Goal: Task Accomplishment & Management: Use online tool/utility

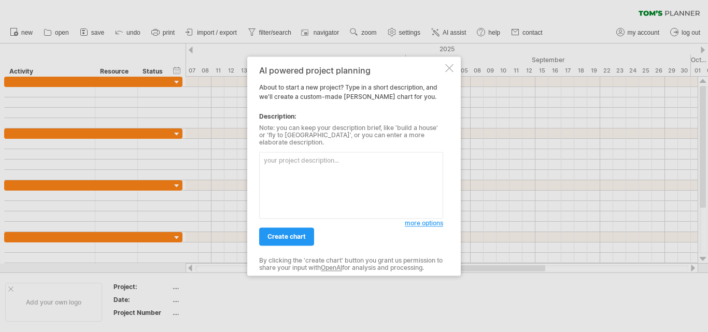
click at [452, 69] on div at bounding box center [449, 68] width 8 height 8
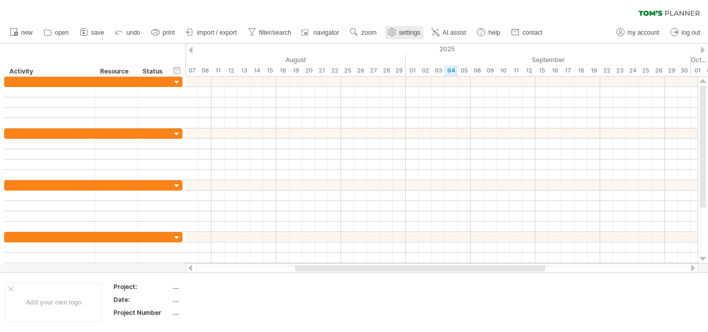
click at [396, 33] on use at bounding box center [392, 32] width 10 height 10
select select "*"
select select "**"
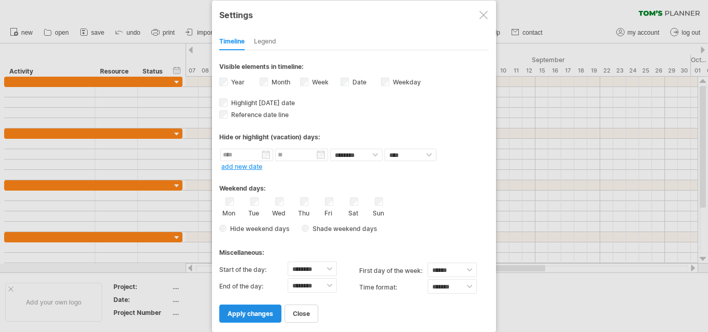
click at [243, 314] on span "apply changes" at bounding box center [251, 314] width 46 height 8
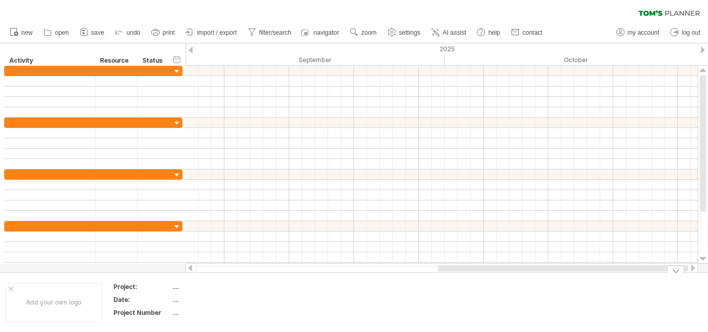
drag, startPoint x: 355, startPoint y: 269, endPoint x: 552, endPoint y: 276, distance: 197.7
click at [552, 276] on div "Trying to reach [DOMAIN_NAME] Connected again... 0% clear filter new" at bounding box center [354, 166] width 708 height 332
click at [549, 276] on div "Add your own logo Project: .... Date: .... Project Number ...." at bounding box center [354, 302] width 708 height 59
drag, startPoint x: 544, startPoint y: 270, endPoint x: 640, endPoint y: 272, distance: 95.4
click at [640, 272] on div at bounding box center [442, 268] width 513 height 10
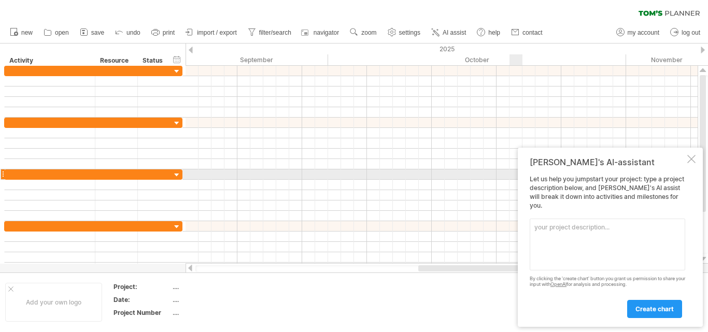
click at [696, 171] on div "[PERSON_NAME]'s AI-assistant Let us help you jumpstart your project: type a pro…" at bounding box center [610, 237] width 185 height 179
click at [695, 163] on div at bounding box center [692, 159] width 8 height 8
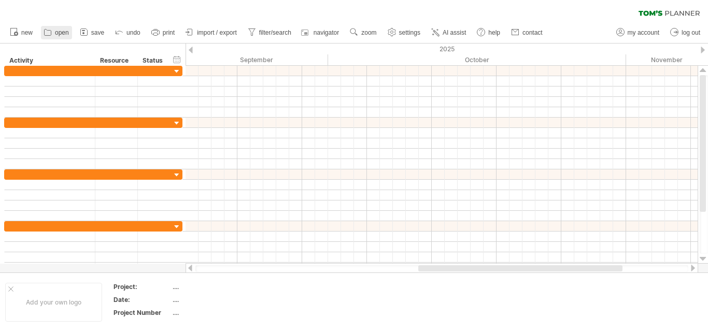
click at [49, 33] on icon at bounding box center [48, 32] width 10 height 10
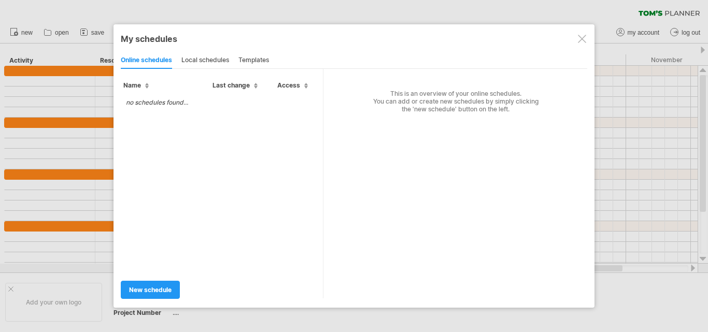
click at [197, 61] on div "local schedules" at bounding box center [205, 60] width 48 height 17
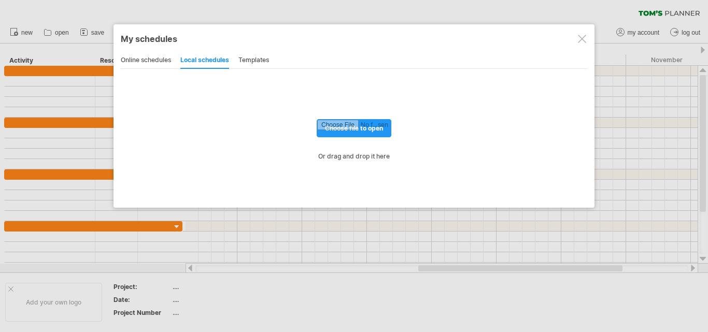
click at [259, 59] on div "templates" at bounding box center [254, 60] width 31 height 17
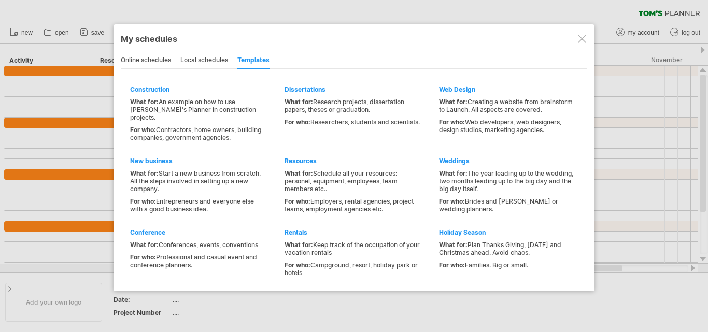
click at [203, 56] on div "local schedules" at bounding box center [204, 60] width 48 height 17
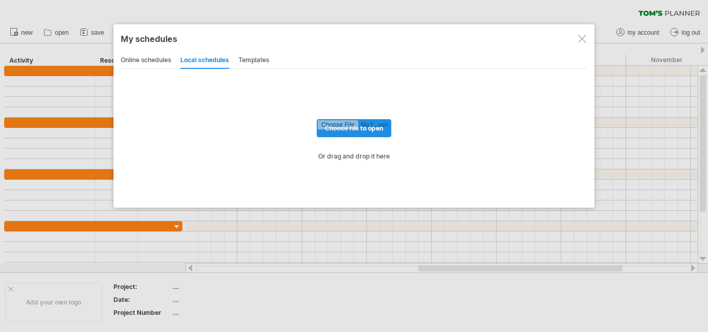
click at [382, 132] on input "file" at bounding box center [354, 128] width 74 height 17
type input "**********"
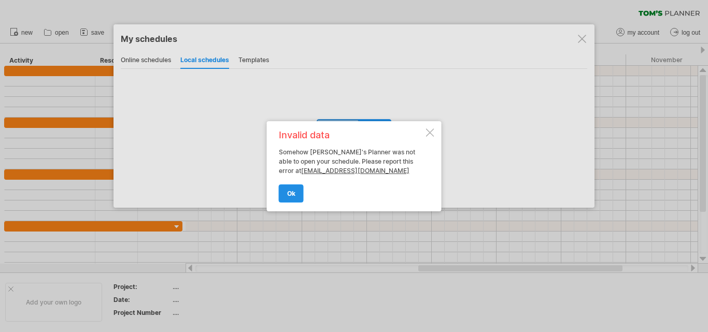
click at [303, 196] on link "ok" at bounding box center [291, 194] width 25 height 18
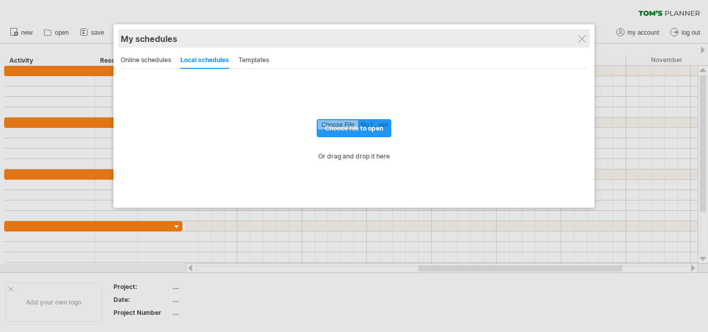
click at [588, 35] on div "My schedules share/collaborate online" at bounding box center [354, 38] width 467 height 19
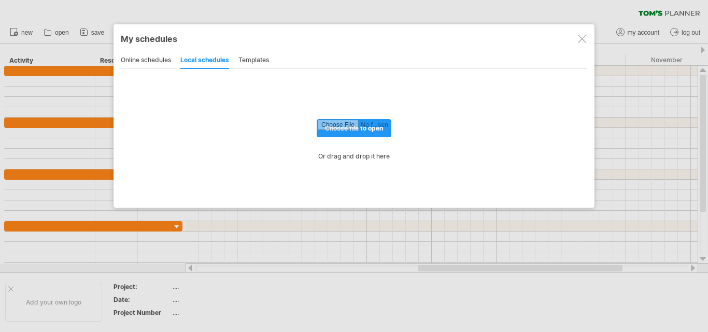
click at [582, 40] on div at bounding box center [582, 39] width 8 height 8
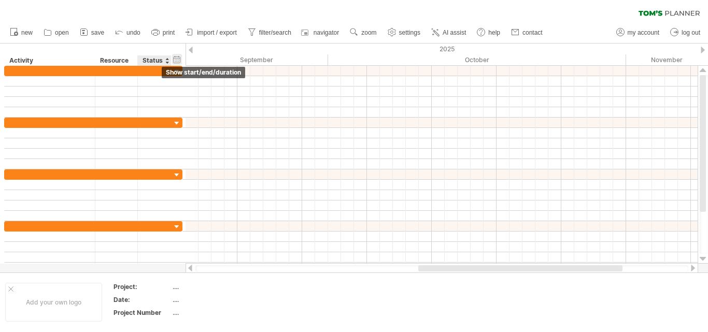
click at [177, 58] on div "hide start/end/duration show start/end/duration" at bounding box center [177, 59] width 10 height 11
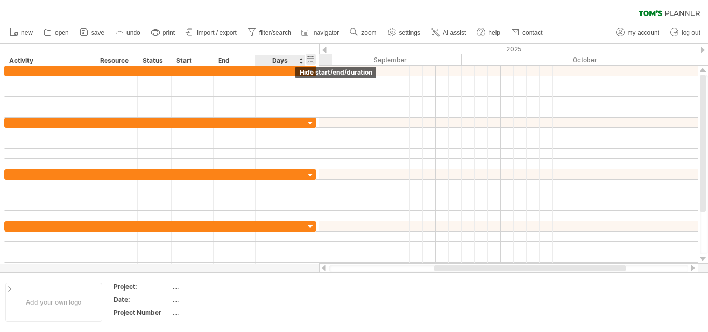
click at [314, 59] on div "hide start/end/duration show start/end/duration" at bounding box center [311, 59] width 10 height 11
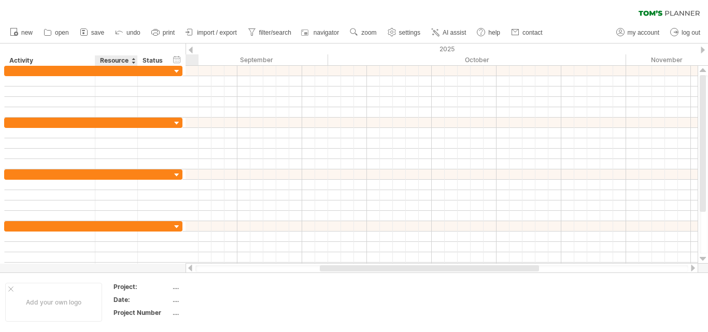
click at [115, 59] on div "Resource" at bounding box center [116, 60] width 32 height 10
click at [52, 36] on icon at bounding box center [48, 32] width 10 height 10
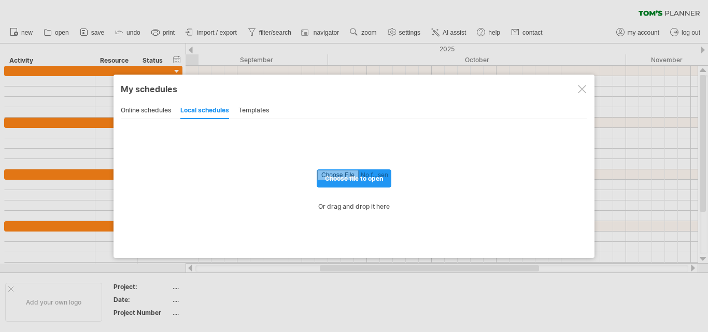
click at [156, 111] on div "online schedules" at bounding box center [146, 111] width 50 height 17
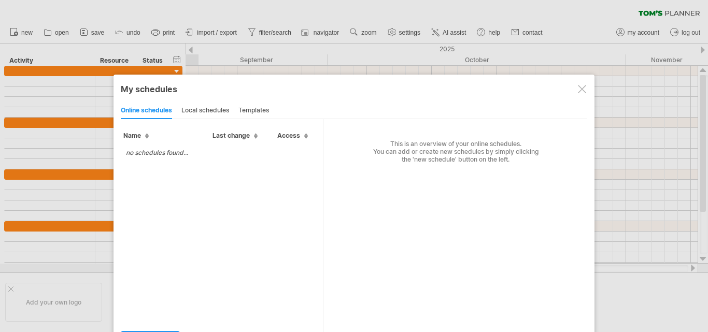
click at [266, 114] on div "templates" at bounding box center [254, 111] width 31 height 17
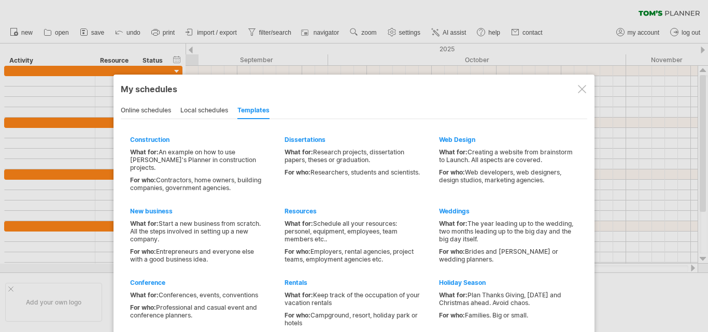
click at [584, 89] on div at bounding box center [582, 89] width 8 height 8
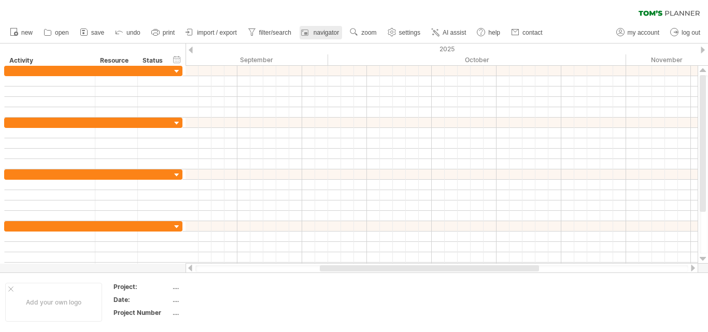
click at [309, 32] on icon at bounding box center [304, 33] width 7 height 6
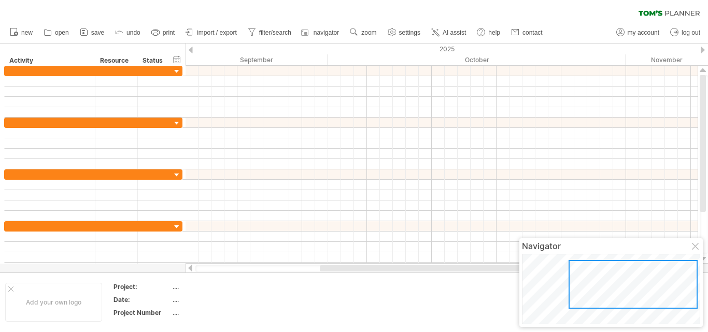
click at [591, 281] on div at bounding box center [633, 284] width 129 height 49
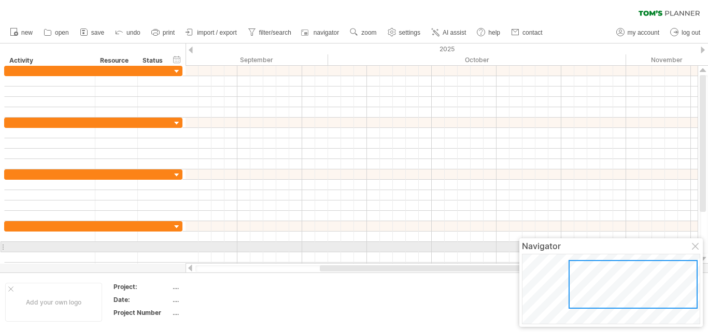
click at [694, 248] on div at bounding box center [696, 247] width 8 height 8
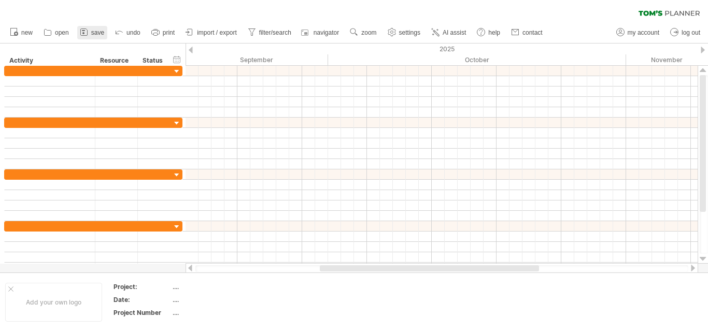
click at [101, 35] on span "save" at bounding box center [97, 32] width 13 height 7
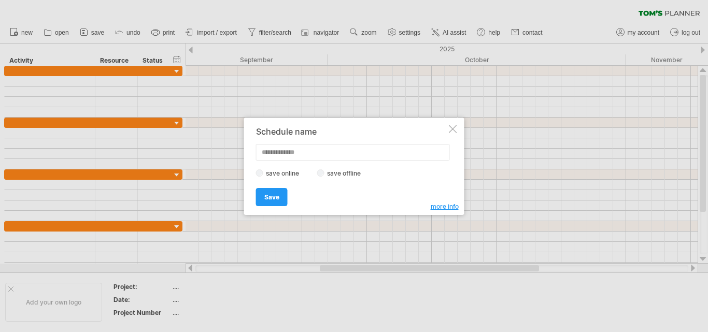
click at [459, 127] on div "Schedule name save online save offline more info Save Save Save schedules onlin…" at bounding box center [354, 166] width 220 height 97
click at [455, 128] on div at bounding box center [453, 129] width 8 height 8
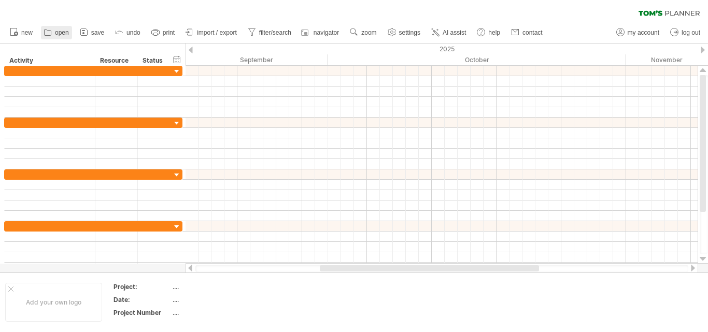
click at [66, 30] on span "open" at bounding box center [62, 32] width 14 height 7
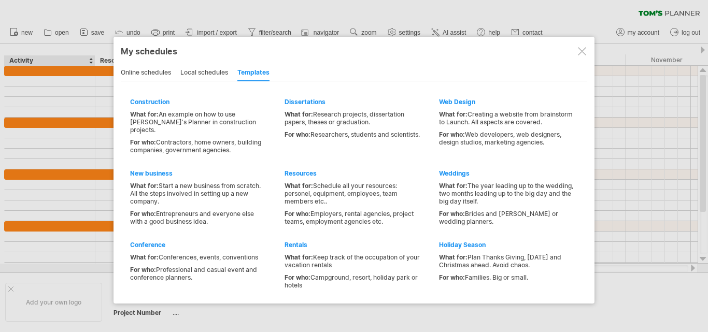
click at [585, 47] on div at bounding box center [582, 51] width 8 height 8
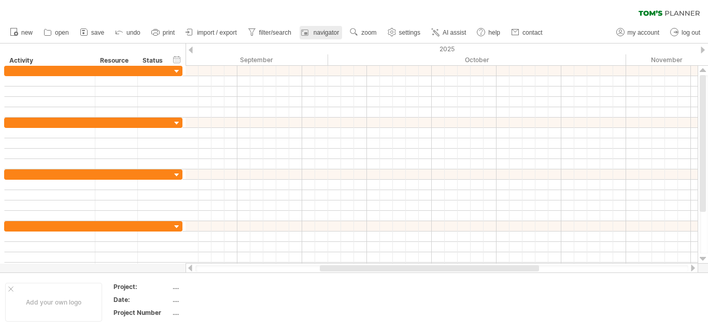
click at [335, 33] on span "navigator" at bounding box center [326, 32] width 25 height 7
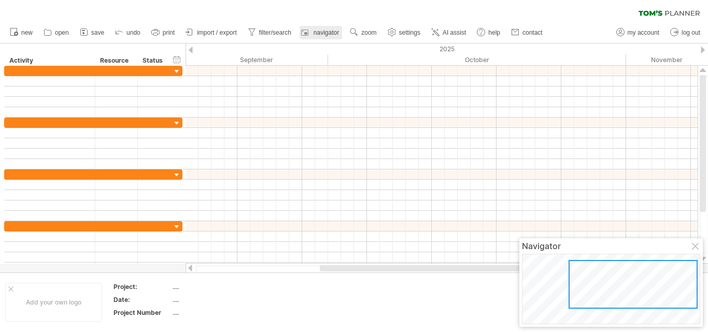
click at [334, 33] on span "navigator" at bounding box center [326, 32] width 25 height 7
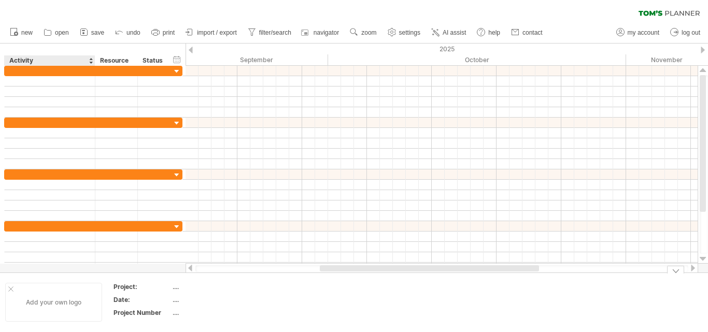
click at [33, 314] on div "Add your own logo" at bounding box center [53, 302] width 97 height 39
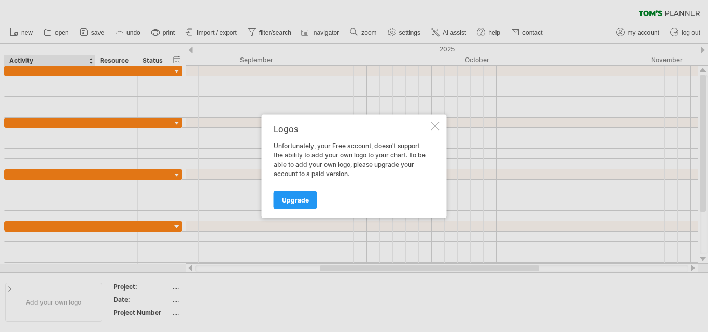
click at [442, 134] on div "Logos Unfortunately, your Free account, doesn't support the ability to add your…" at bounding box center [354, 166] width 185 height 103
click at [442, 130] on div "Logos Unfortunately, your Free account, doesn't support the ability to add your…" at bounding box center [354, 166] width 185 height 103
click at [431, 121] on div "Logos Unfortunately, your Free account, doesn't support the ability to add your…" at bounding box center [354, 166] width 185 height 103
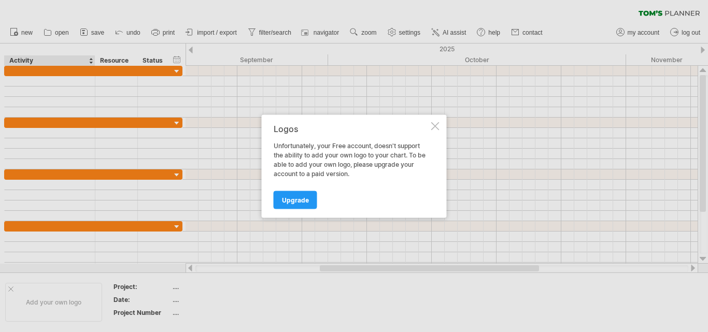
drag, startPoint x: 434, startPoint y: 125, endPoint x: 425, endPoint y: 126, distance: 9.3
click at [434, 126] on div at bounding box center [435, 126] width 8 height 8
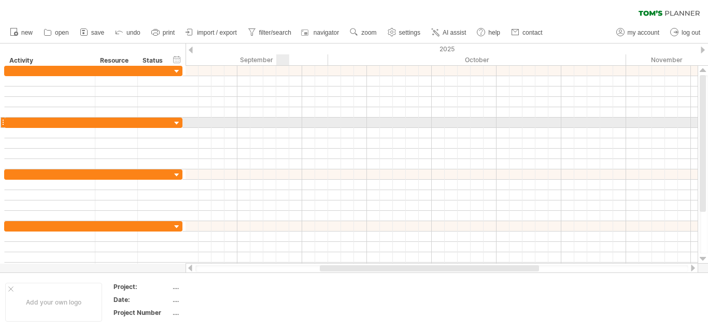
drag, startPoint x: 288, startPoint y: 122, endPoint x: 262, endPoint y: 111, distance: 28.8
click at [288, 122] on div at bounding box center [442, 123] width 512 height 10
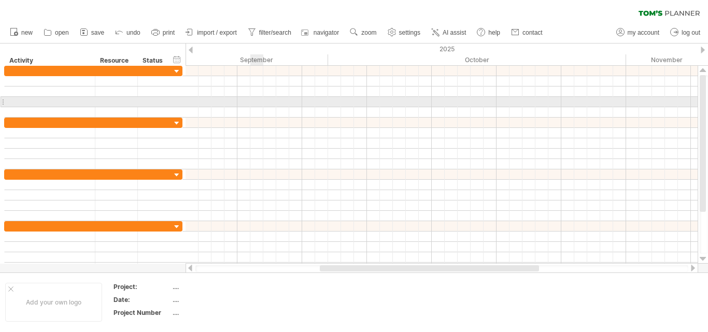
click at [254, 100] on div at bounding box center [442, 102] width 512 height 10
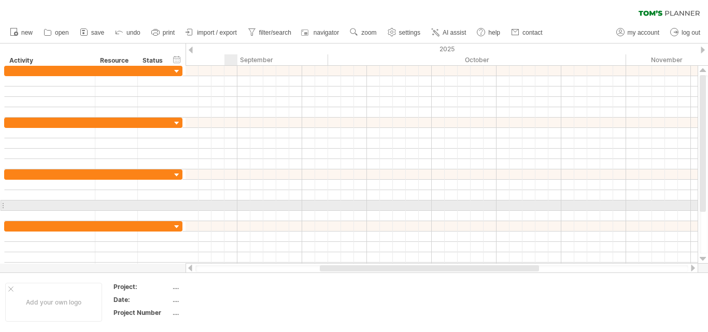
click at [227, 204] on div at bounding box center [442, 206] width 512 height 10
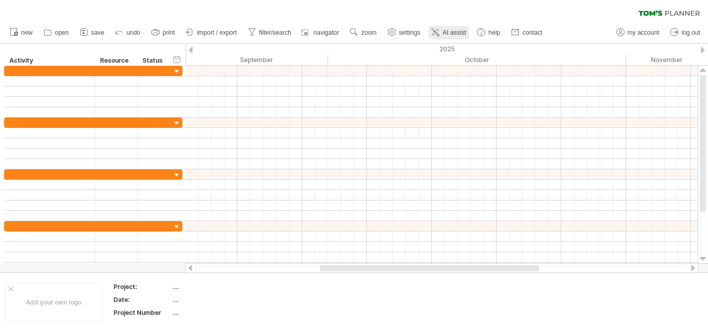
click at [449, 35] on span "AI assist" at bounding box center [454, 32] width 23 height 7
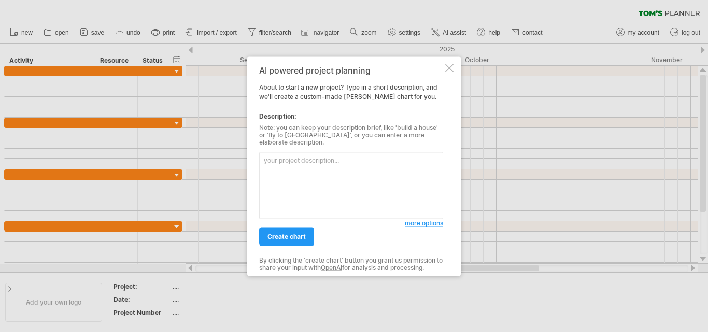
click at [450, 72] on div at bounding box center [449, 68] width 8 height 8
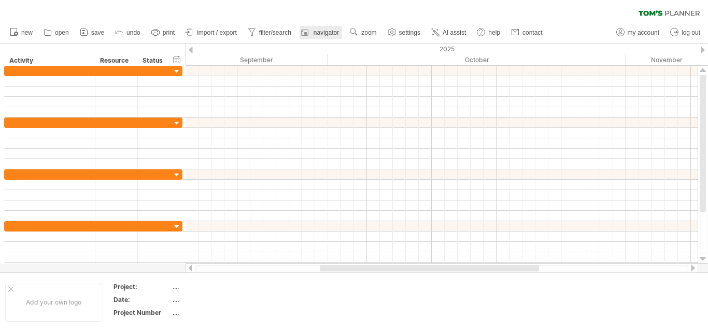
click at [308, 29] on div at bounding box center [306, 32] width 10 height 10
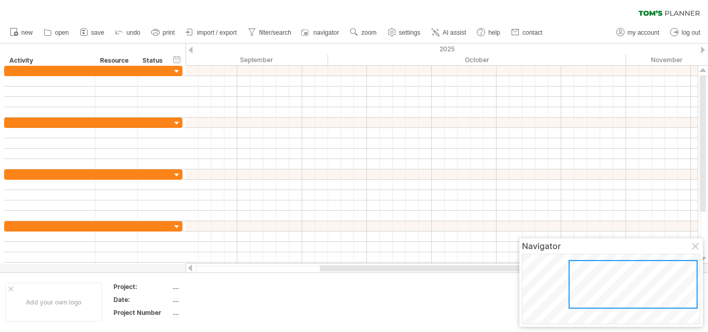
click at [312, 15] on div "clear filter reapply filter" at bounding box center [354, 11] width 708 height 22
click at [312, 33] on div at bounding box center [306, 32] width 10 height 10
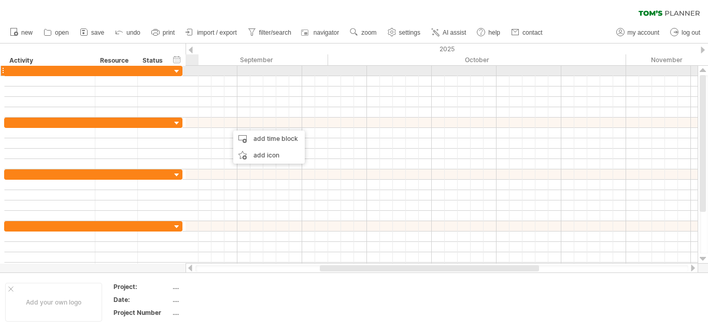
click at [177, 69] on div at bounding box center [177, 72] width 10 height 10
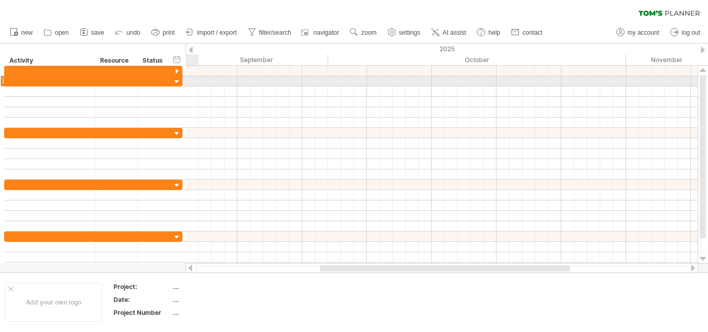
click at [177, 83] on div at bounding box center [177, 82] width 10 height 10
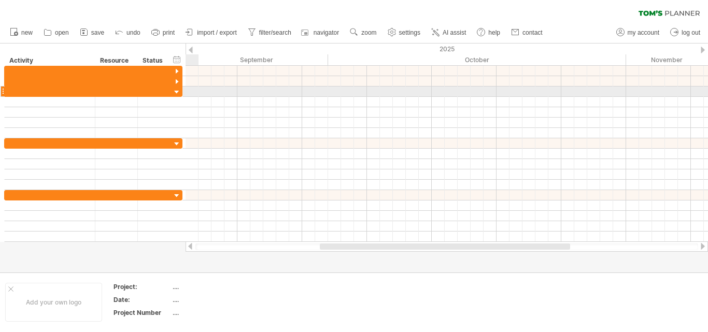
click at [179, 93] on div at bounding box center [177, 93] width 10 height 10
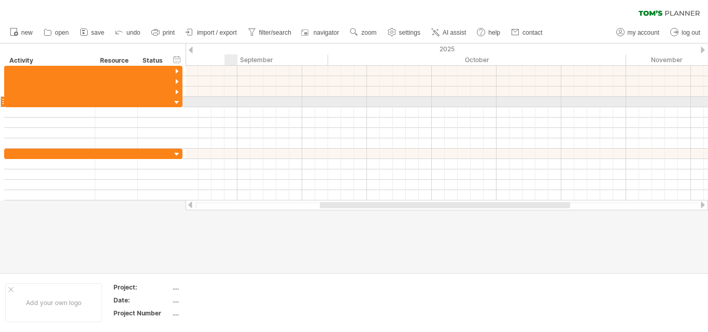
click at [235, 99] on div at bounding box center [447, 102] width 523 height 10
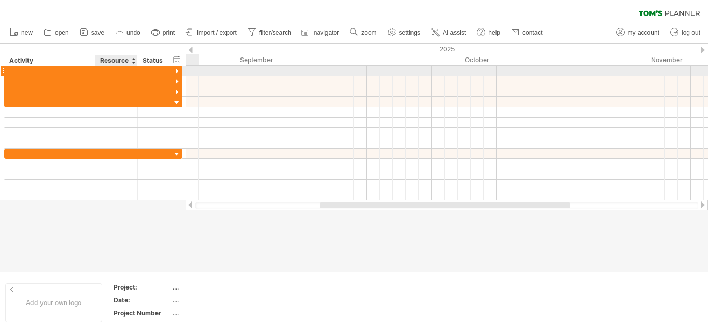
click at [134, 72] on div at bounding box center [136, 71] width 5 height 10
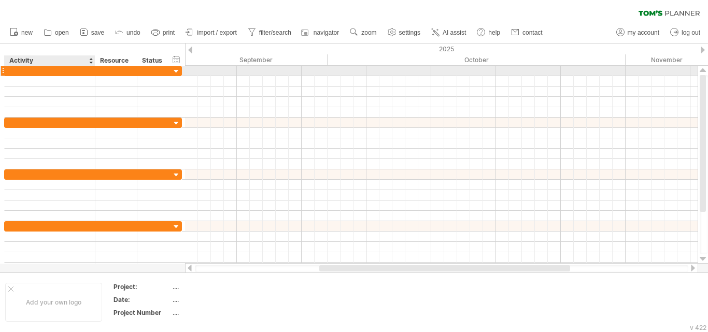
click at [53, 72] on div at bounding box center [50, 71] width 80 height 10
click at [53, 72] on input "text" at bounding box center [50, 71] width 80 height 10
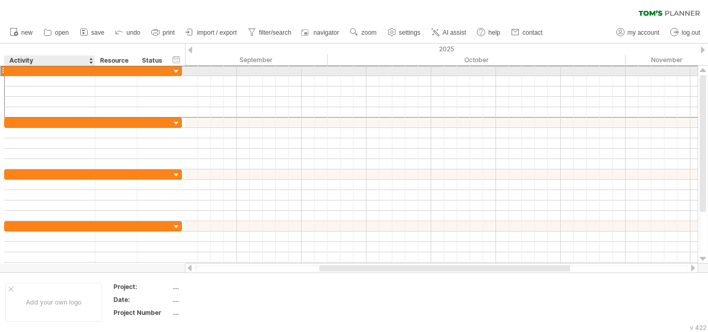
click at [53, 72] on input "text" at bounding box center [50, 71] width 80 height 10
click at [213, 75] on div at bounding box center [441, 71] width 513 height 10
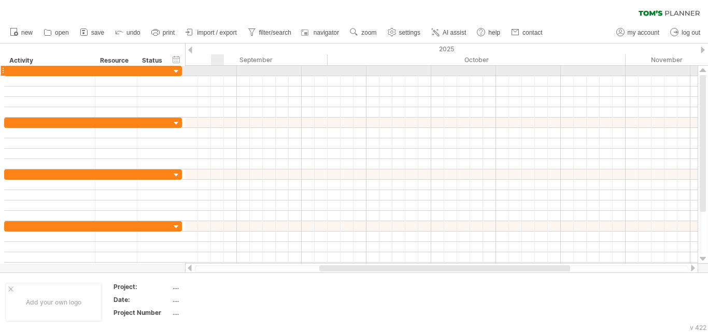
click at [213, 75] on div at bounding box center [441, 71] width 513 height 10
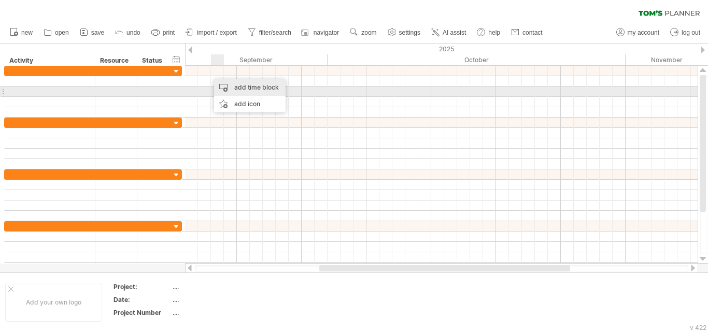
click at [239, 87] on div "add time block" at bounding box center [250, 87] width 72 height 17
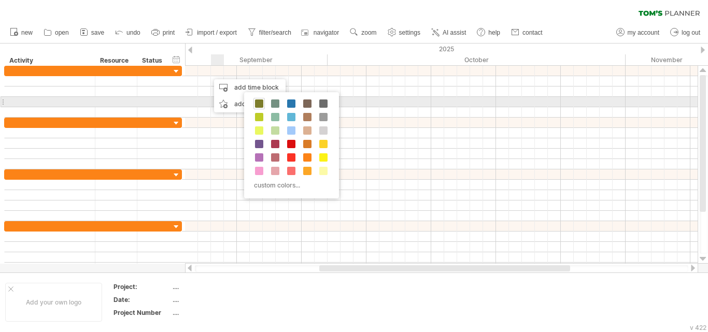
click at [257, 103] on span at bounding box center [259, 104] width 8 height 8
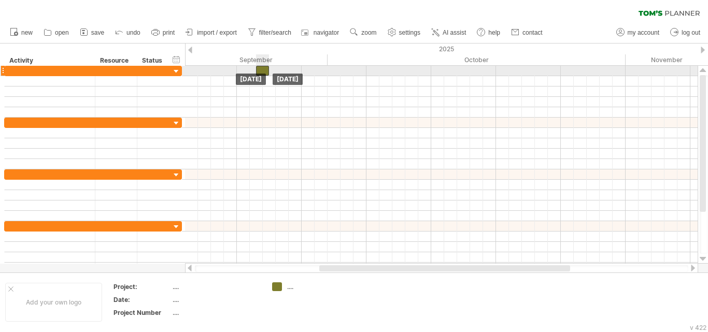
drag, startPoint x: 224, startPoint y: 72, endPoint x: 266, endPoint y: 73, distance: 42.0
click at [266, 73] on div at bounding box center [262, 71] width 13 height 10
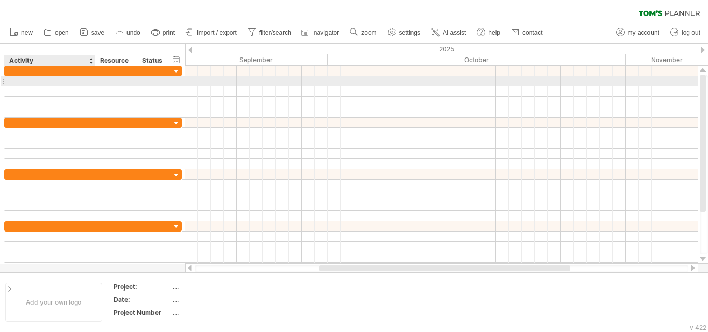
click at [82, 82] on div at bounding box center [50, 81] width 80 height 10
click at [82, 82] on input "text" at bounding box center [50, 81] width 80 height 10
click at [52, 84] on div at bounding box center [50, 81] width 80 height 10
click at [52, 84] on input "text" at bounding box center [50, 81] width 80 height 10
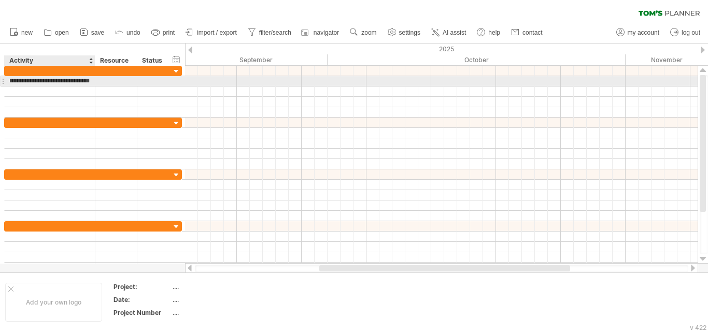
type input "**********"
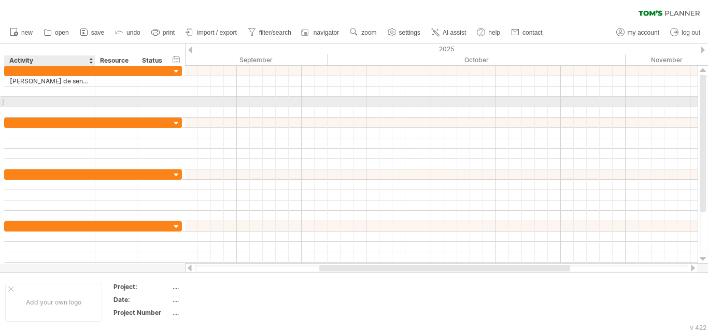
scroll to position [0, 0]
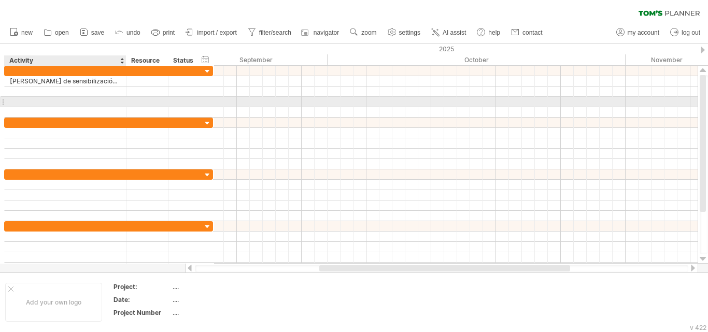
drag, startPoint x: 93, startPoint y: 99, endPoint x: 124, endPoint y: 106, distance: 31.8
click at [124, 106] on div at bounding box center [124, 102] width 5 height 10
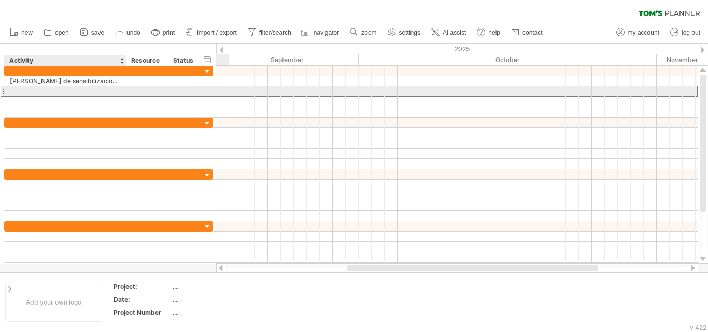
click at [81, 93] on div at bounding box center [65, 92] width 111 height 10
click at [82, 93] on input "text" at bounding box center [65, 92] width 111 height 10
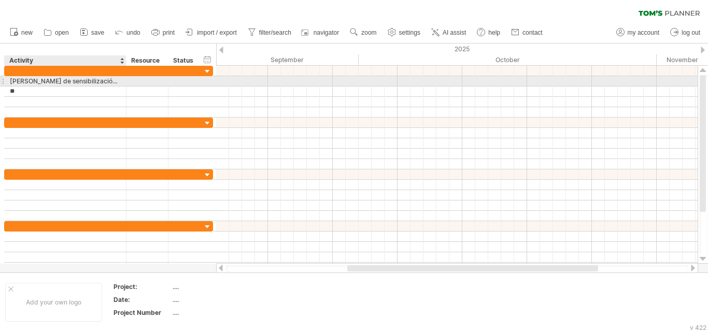
type input "*"
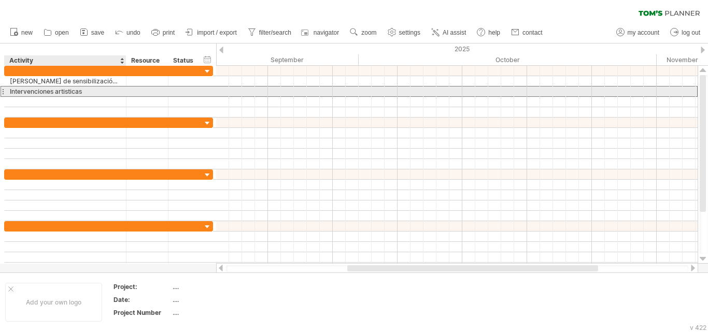
click at [71, 93] on div "Intervenciones artisticas" at bounding box center [65, 92] width 111 height 10
click at [62, 91] on input "**********" at bounding box center [65, 92] width 111 height 10
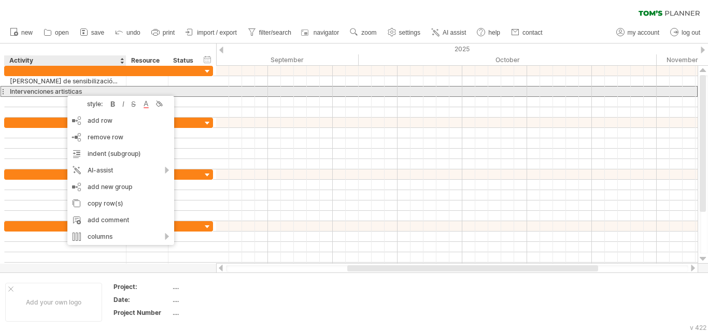
click at [63, 91] on div "Intervenciones artisticas" at bounding box center [65, 92] width 111 height 10
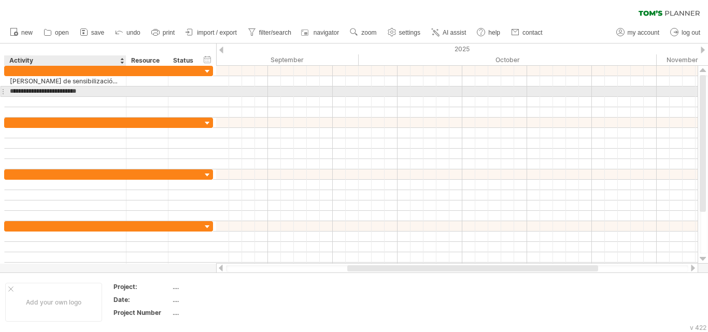
click at [63, 91] on input "**********" at bounding box center [65, 92] width 111 height 10
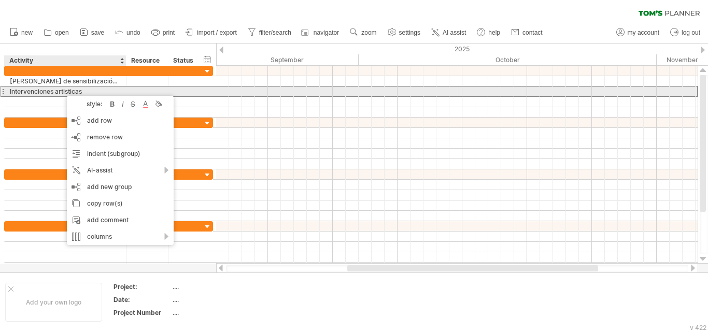
click at [63, 90] on div "Intervenciones artisticas" at bounding box center [65, 92] width 111 height 10
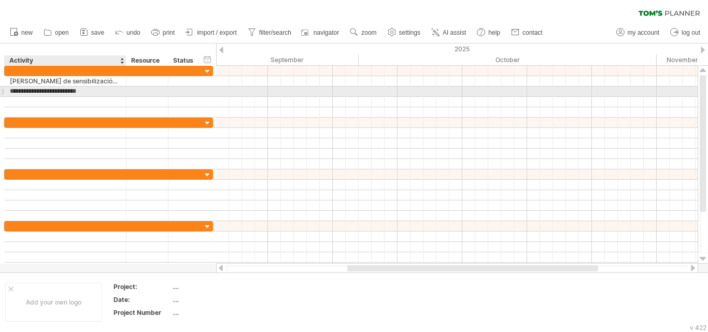
click at [89, 91] on input "**********" at bounding box center [65, 92] width 111 height 10
drag, startPoint x: 61, startPoint y: 92, endPoint x: 77, endPoint y: 94, distance: 16.7
click at [77, 94] on div "Intervenciones artisticas" at bounding box center [65, 92] width 111 height 10
click at [82, 91] on div "Intervenciones artisticas" at bounding box center [65, 92] width 111 height 10
click at [82, 91] on input "**********" at bounding box center [65, 92] width 111 height 10
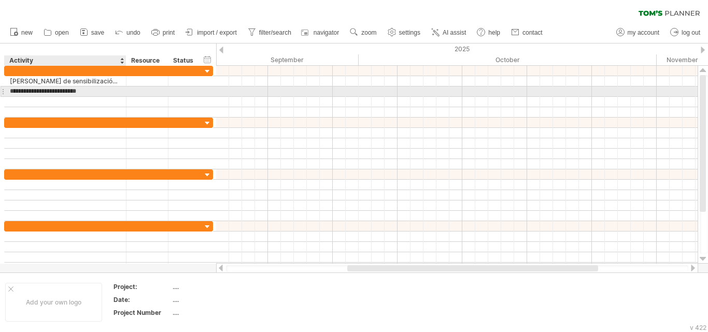
click at [77, 91] on input "**********" at bounding box center [65, 92] width 111 height 10
click at [83, 90] on div "Intervenciones artisticas" at bounding box center [65, 92] width 111 height 10
click at [0, 0] on input "**********" at bounding box center [0, 0] width 0 height 0
click at [61, 92] on input "**********" at bounding box center [65, 92] width 111 height 10
click at [65, 96] on input "**********" at bounding box center [65, 92] width 111 height 10
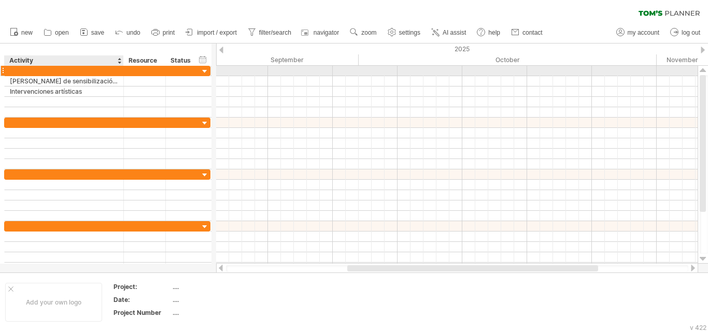
click at [122, 70] on div at bounding box center [122, 71] width 5 height 10
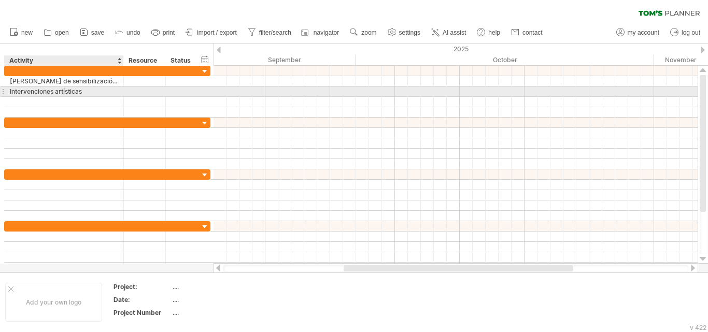
click at [99, 88] on div "Intervenciones artísticas" at bounding box center [64, 92] width 108 height 10
click at [99, 88] on input "**********" at bounding box center [64, 92] width 108 height 10
click at [98, 90] on input "**********" at bounding box center [64, 92] width 108 height 10
type input "**********"
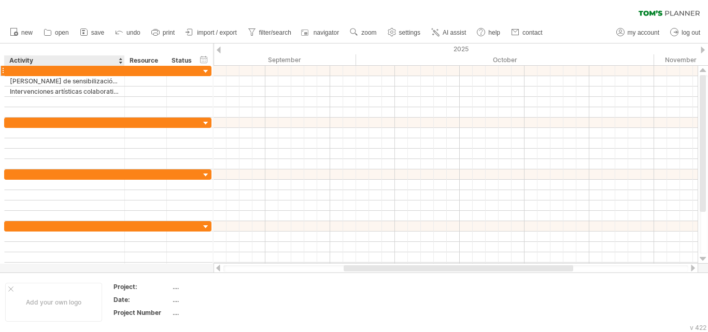
drag, startPoint x: 122, startPoint y: 63, endPoint x: 118, endPoint y: 66, distance: 5.6
click at [119, 66] on div "Trying to reach [DOMAIN_NAME] Connected again... 0% clear filter new" at bounding box center [354, 166] width 708 height 332
click at [146, 62] on div "Resource" at bounding box center [140, 60] width 31 height 10
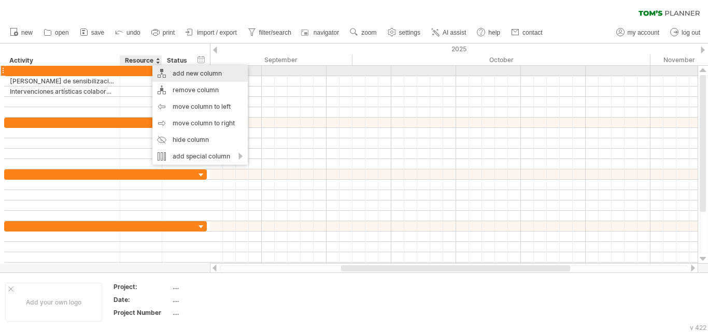
click at [181, 76] on div "add new column" at bounding box center [199, 73] width 95 height 17
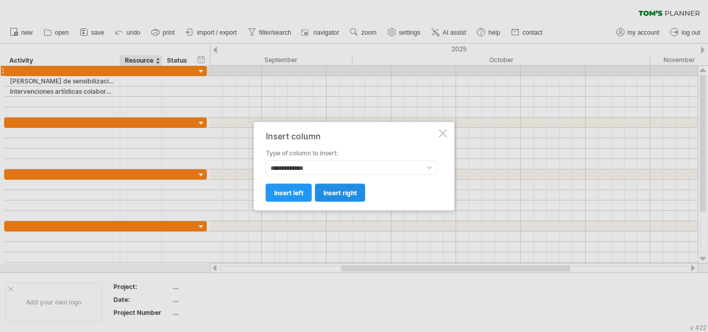
click at [338, 189] on span "insert right" at bounding box center [341, 193] width 34 height 8
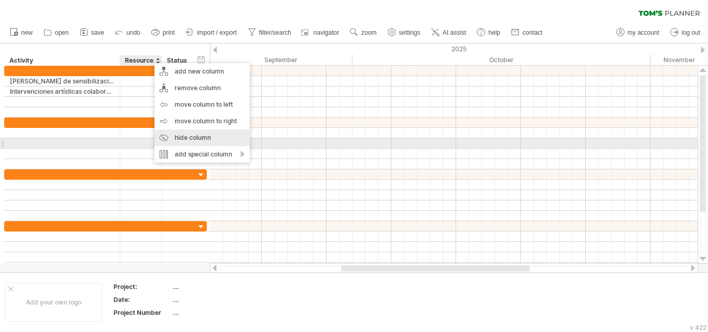
click at [196, 139] on div "hide column" at bounding box center [202, 138] width 95 height 17
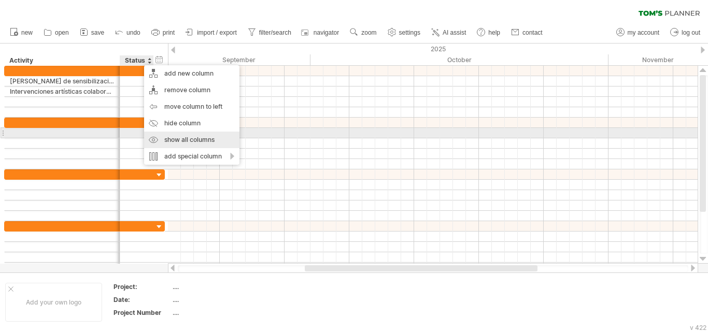
click at [186, 138] on div "show all columns" at bounding box center [191, 140] width 95 height 17
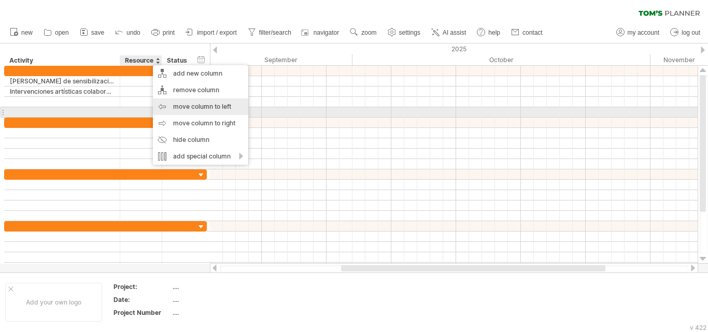
click at [197, 111] on div "move column to left" at bounding box center [200, 107] width 95 height 17
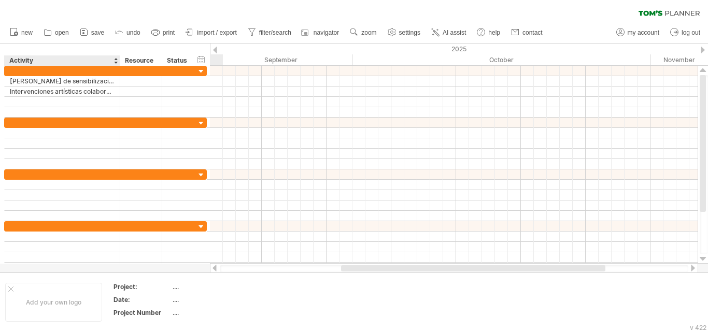
click at [36, 59] on div "Activity" at bounding box center [61, 60] width 105 height 10
drag, startPoint x: 36, startPoint y: 59, endPoint x: 12, endPoint y: 54, distance: 23.9
click at [12, 54] on div "hide start/end/duration show start/end/duration ******** Activity ******** Reso…" at bounding box center [105, 55] width 210 height 22
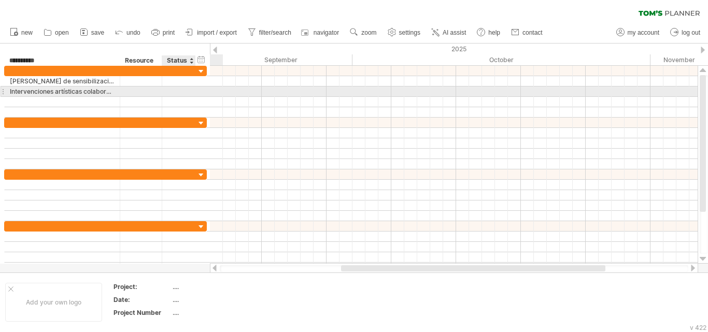
type input "**********"
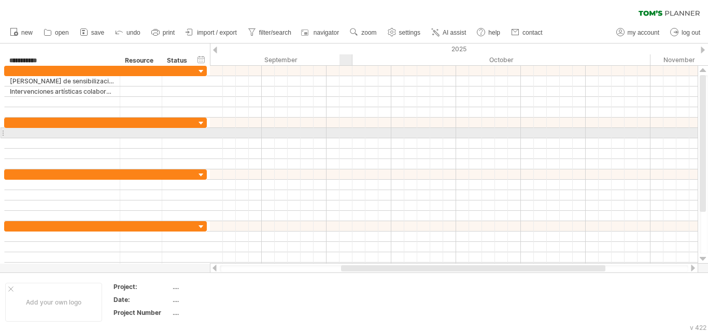
click at [351, 132] on div at bounding box center [454, 133] width 488 height 10
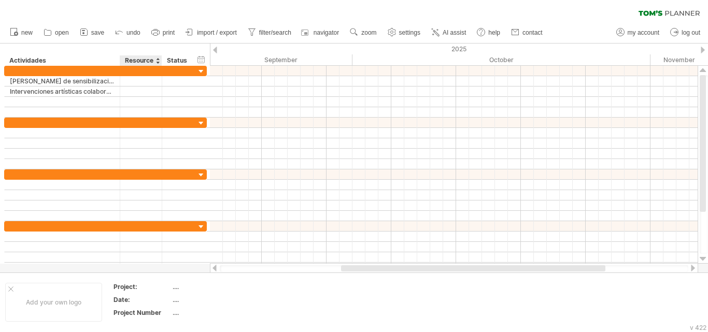
click at [141, 62] on div "Resource" at bounding box center [140, 60] width 31 height 10
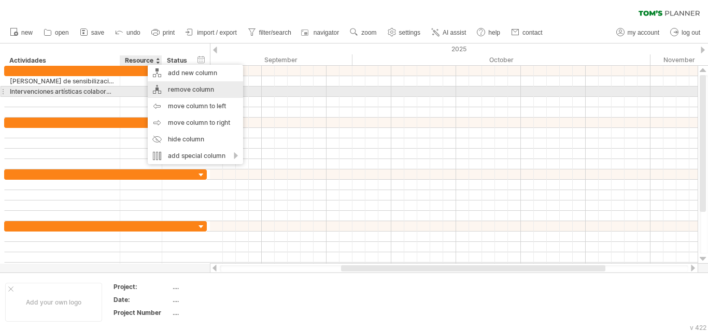
click at [179, 93] on div "remove column" at bounding box center [195, 89] width 95 height 17
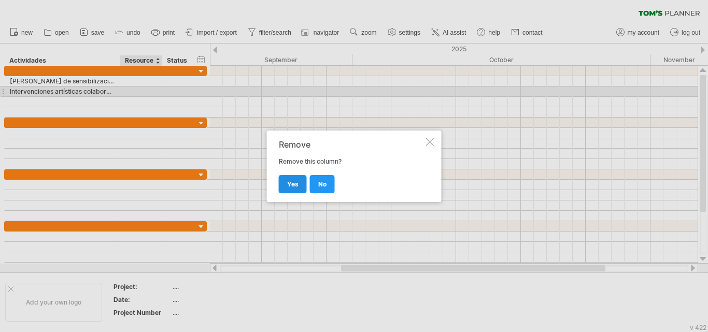
click at [287, 187] on span "yes" at bounding box center [292, 184] width 11 height 8
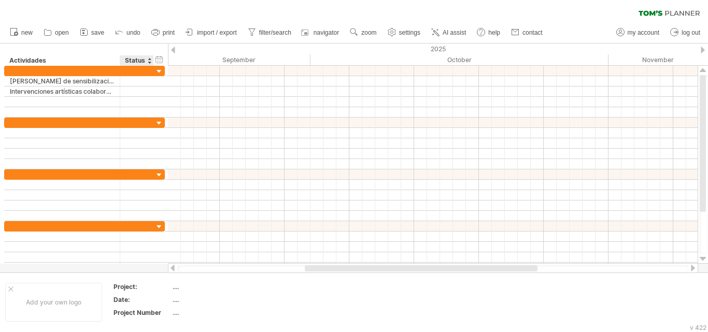
click at [141, 59] on div "Status" at bounding box center [136, 60] width 23 height 10
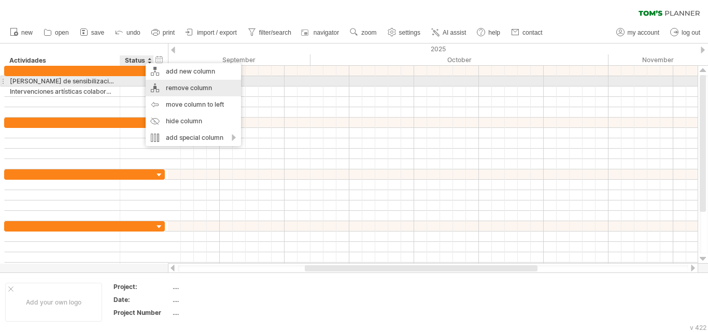
click at [170, 87] on div "remove column" at bounding box center [193, 88] width 95 height 17
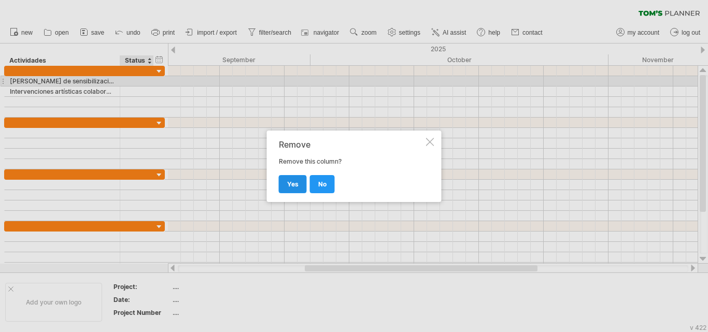
click at [287, 184] on span "yes" at bounding box center [292, 184] width 11 height 8
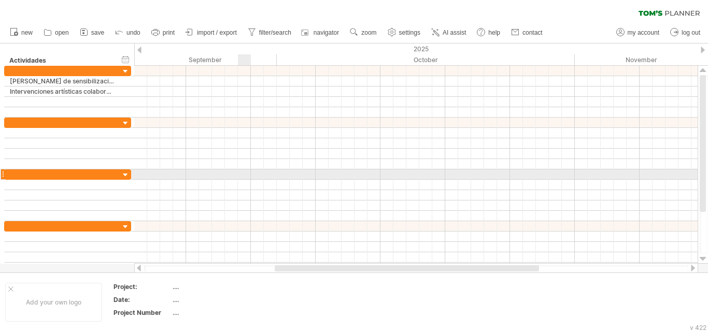
click at [247, 179] on div at bounding box center [416, 175] width 564 height 10
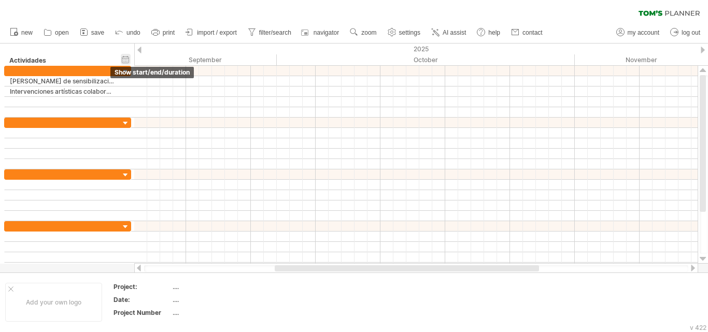
click at [128, 55] on div "hide start/end/duration show start/end/duration" at bounding box center [126, 59] width 10 height 11
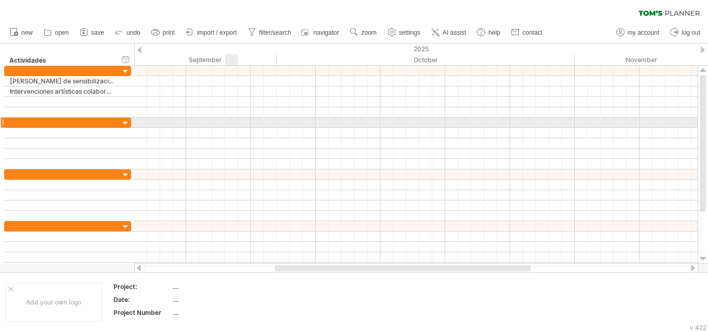
click at [235, 125] on div at bounding box center [416, 123] width 564 height 10
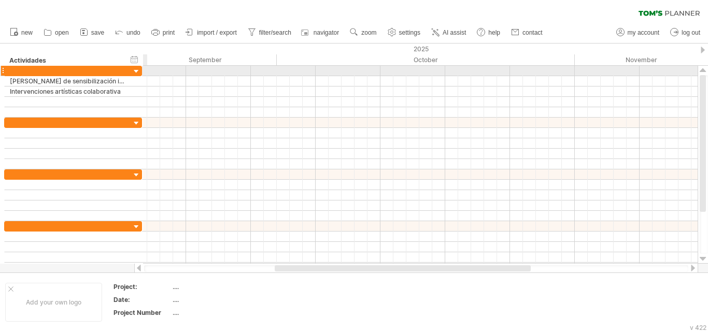
drag, startPoint x: 131, startPoint y: 71, endPoint x: 142, endPoint y: 71, distance: 10.9
click at [142, 71] on div at bounding box center [141, 71] width 3 height 10
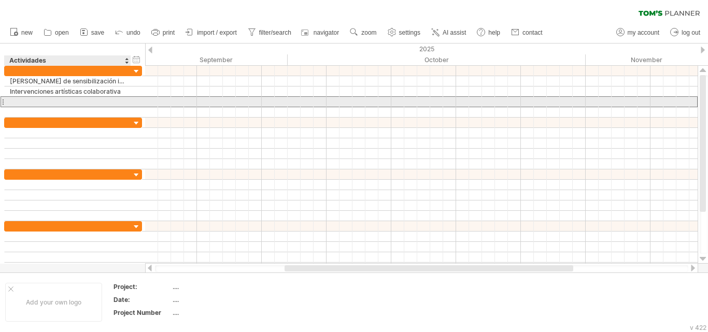
click at [90, 106] on div at bounding box center [68, 102] width 116 height 10
click at [0, 0] on input "text" at bounding box center [0, 0] width 0 height 0
type input "**********"
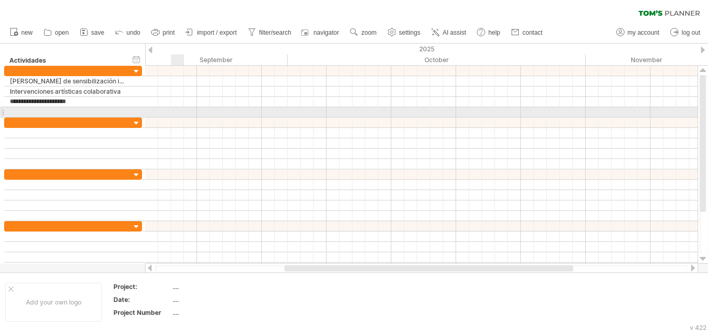
click at [172, 116] on div at bounding box center [421, 112] width 553 height 10
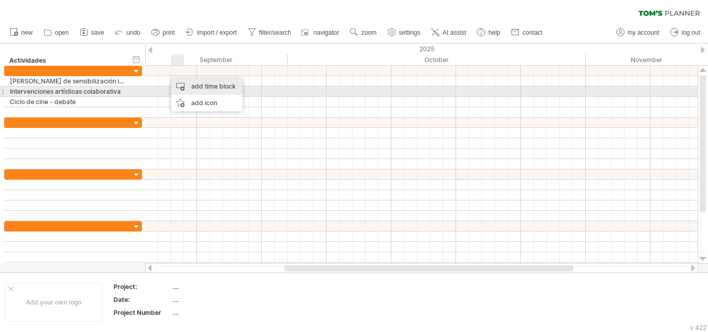
click at [204, 89] on div "add time block" at bounding box center [207, 86] width 72 height 17
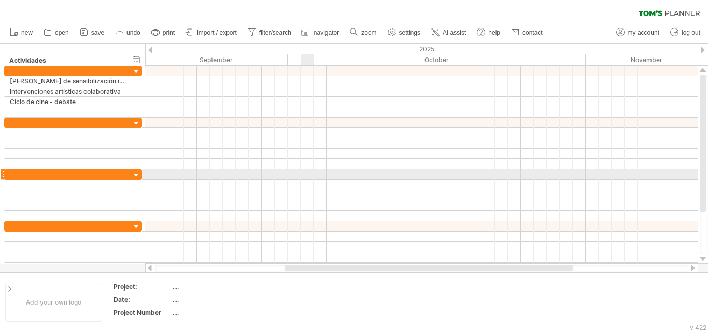
click at [312, 177] on div at bounding box center [421, 175] width 553 height 10
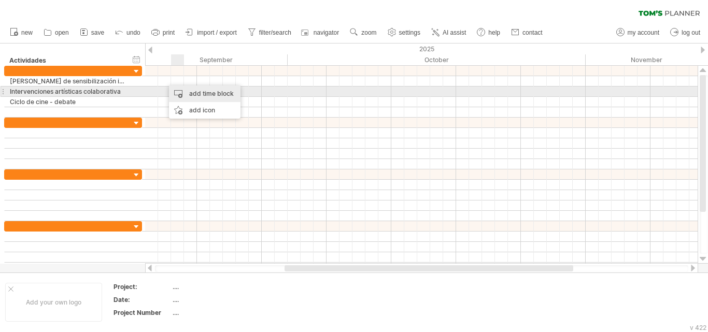
click at [185, 91] on div "add time block" at bounding box center [205, 94] width 72 height 17
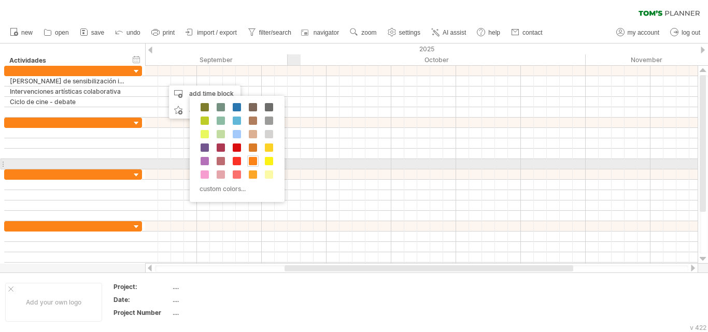
click at [252, 162] on span at bounding box center [253, 161] width 8 height 8
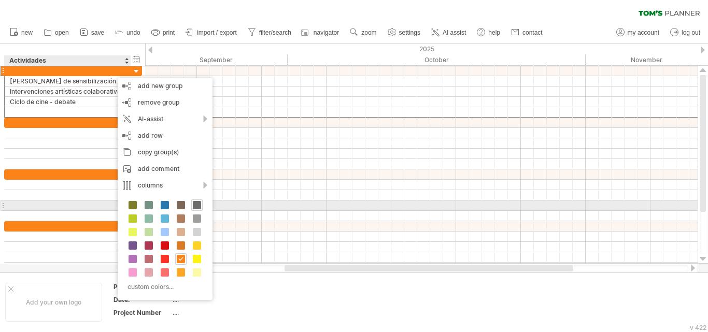
click at [199, 205] on span at bounding box center [197, 205] width 8 height 8
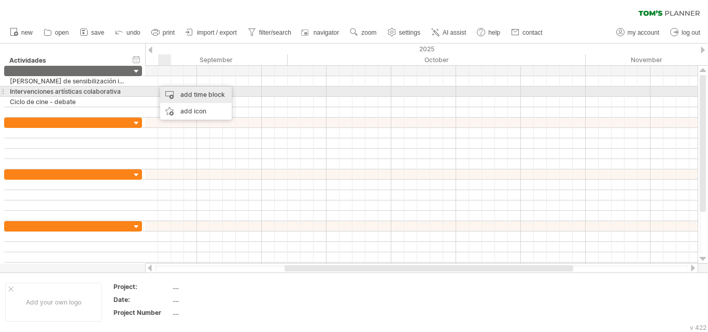
click at [188, 92] on div "add time block" at bounding box center [196, 95] width 72 height 17
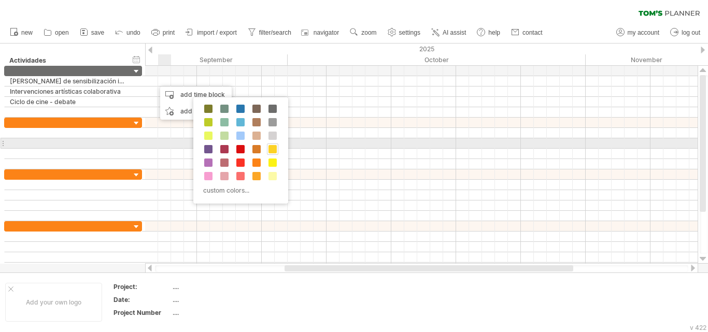
click at [270, 148] on span at bounding box center [273, 149] width 8 height 8
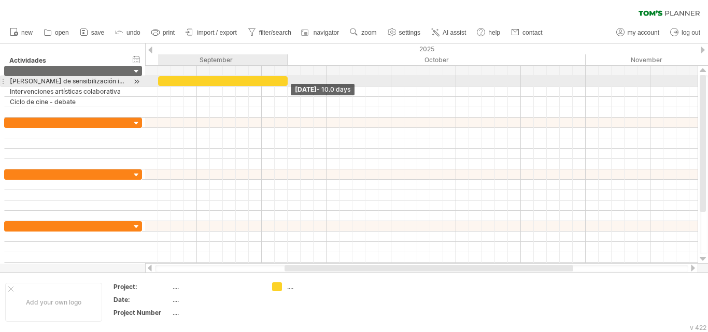
drag, startPoint x: 171, startPoint y: 82, endPoint x: 290, endPoint y: 86, distance: 119.3
click at [290, 86] on div "[DATE] - 10.0 days [DATE]" at bounding box center [421, 165] width 553 height 198
click at [269, 83] on div at bounding box center [223, 81] width 130 height 10
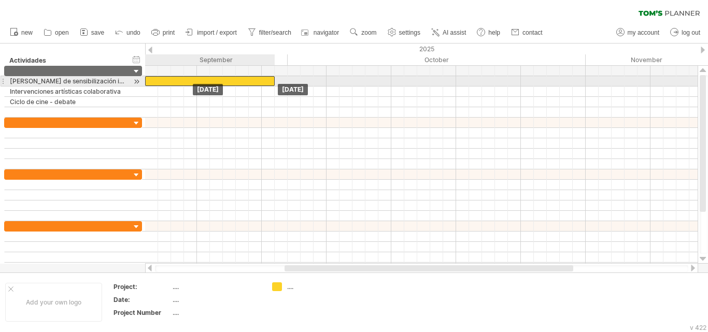
drag, startPoint x: 247, startPoint y: 81, endPoint x: 236, endPoint y: 81, distance: 10.9
click at [236, 81] on div at bounding box center [210, 81] width 130 height 10
drag, startPoint x: 273, startPoint y: 82, endPoint x: 287, endPoint y: 82, distance: 14.0
click at [287, 82] on span at bounding box center [288, 81] width 4 height 10
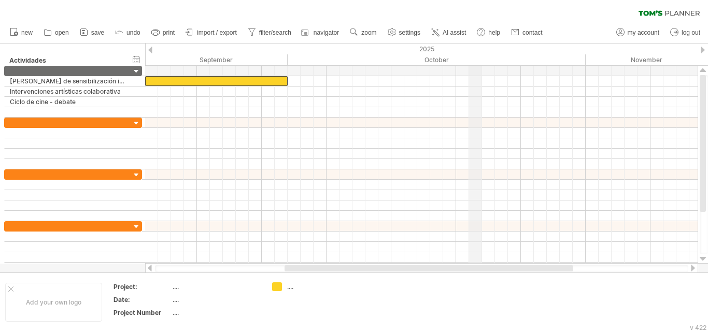
click at [477, 58] on div "October" at bounding box center [437, 59] width 298 height 11
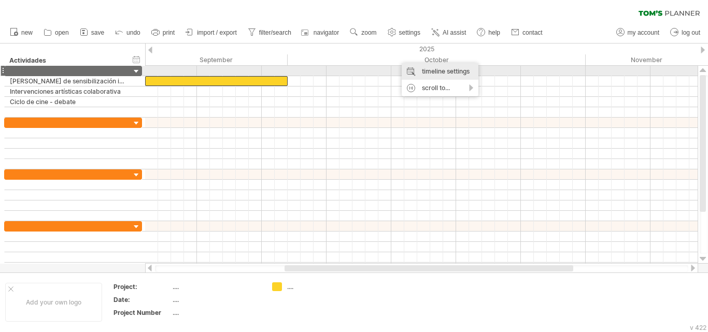
click at [413, 70] on div "timeline settings" at bounding box center [440, 71] width 77 height 17
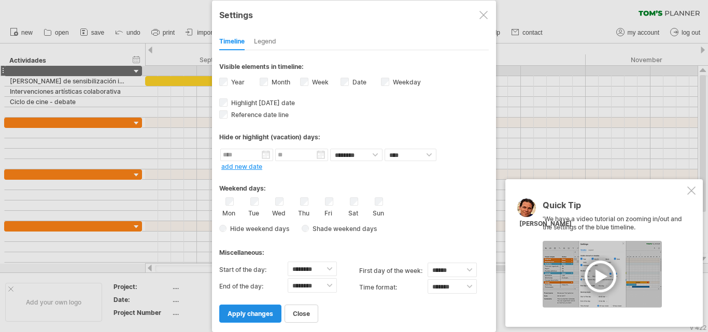
click at [241, 314] on span "apply changes" at bounding box center [251, 314] width 46 height 8
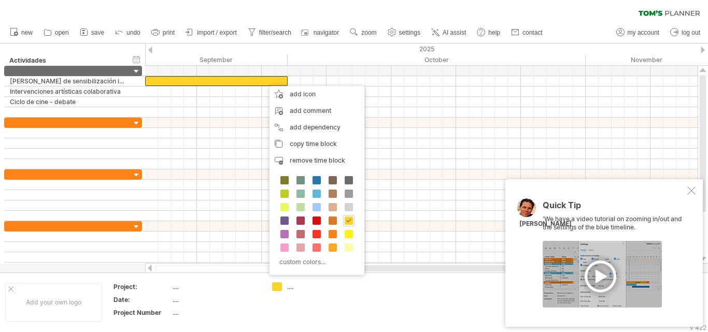
click at [591, 280] on div at bounding box center [602, 274] width 119 height 67
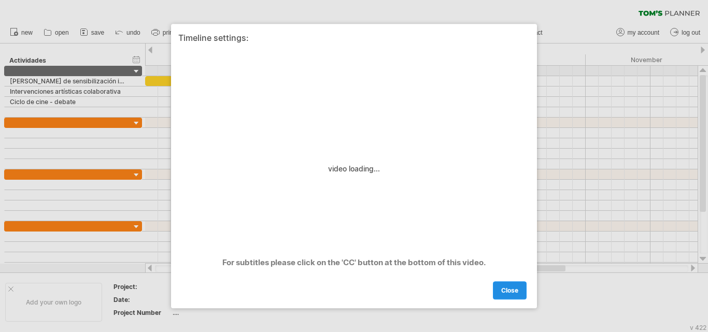
click at [508, 289] on span "close" at bounding box center [509, 291] width 17 height 8
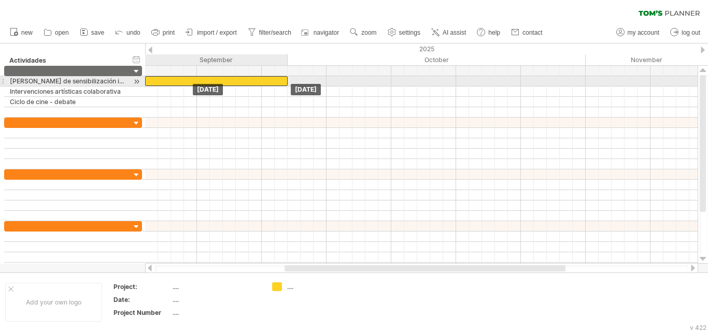
click at [255, 79] on div at bounding box center [216, 81] width 143 height 10
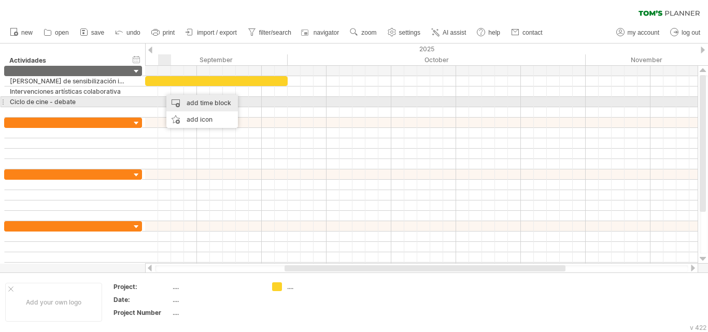
click at [175, 105] on div "add time block" at bounding box center [202, 103] width 72 height 17
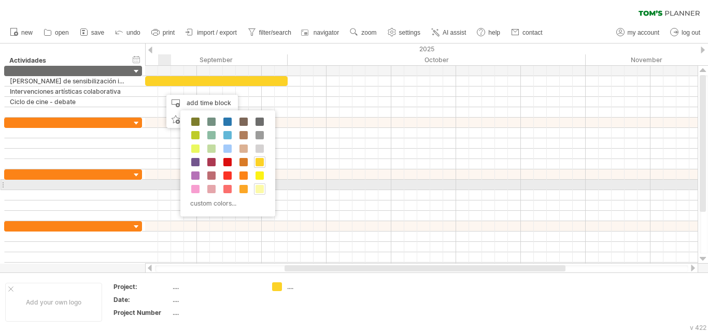
click at [259, 186] on span at bounding box center [260, 189] width 8 height 8
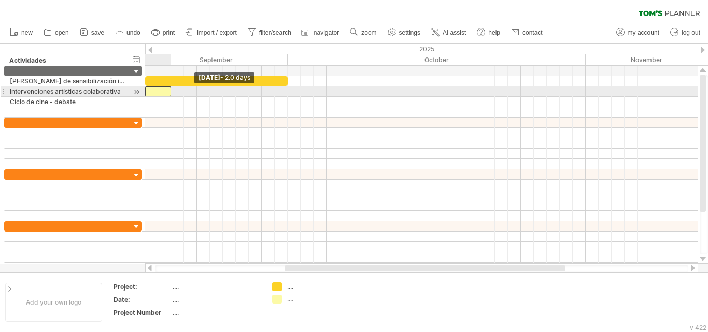
drag, startPoint x: 159, startPoint y: 94, endPoint x: 147, endPoint y: 93, distance: 11.9
click at [147, 93] on div at bounding box center [158, 92] width 26 height 10
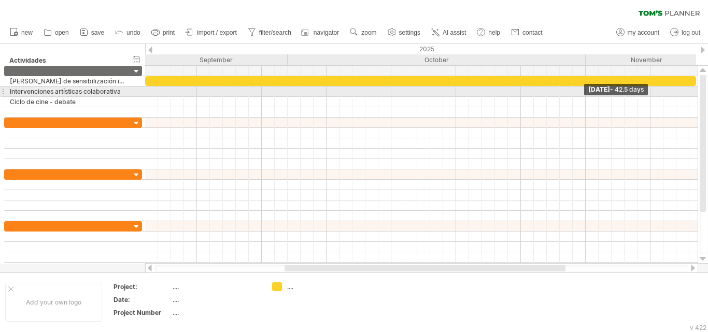
drag, startPoint x: 287, startPoint y: 81, endPoint x: 695, endPoint y: 93, distance: 408.3
click at [695, 93] on div "[DATE] - 42.5 days [DATE] - 2.0 days" at bounding box center [421, 165] width 553 height 198
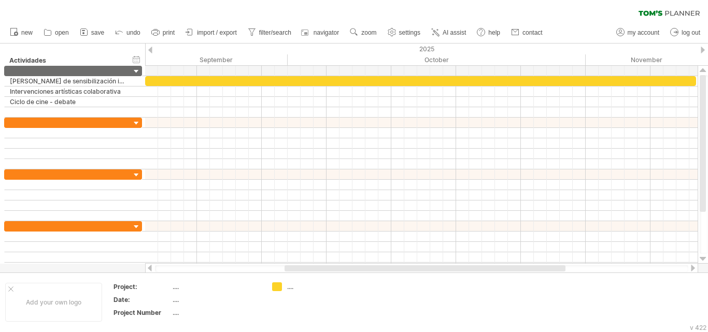
click at [703, 52] on div at bounding box center [703, 50] width 4 height 7
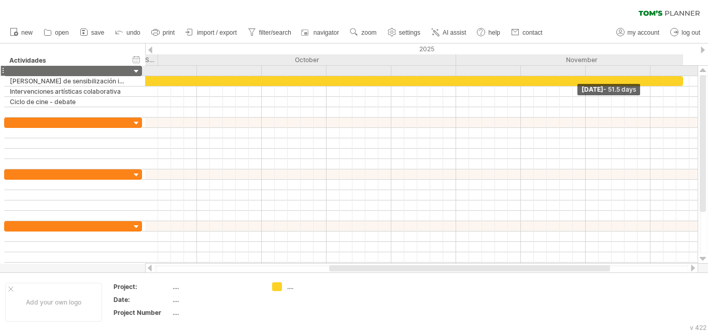
drag, startPoint x: 567, startPoint y: 83, endPoint x: 687, endPoint y: 75, distance: 120.0
click at [687, 75] on div "[DATE] - 51.5 days [DATE] - 2.0 days" at bounding box center [421, 165] width 553 height 198
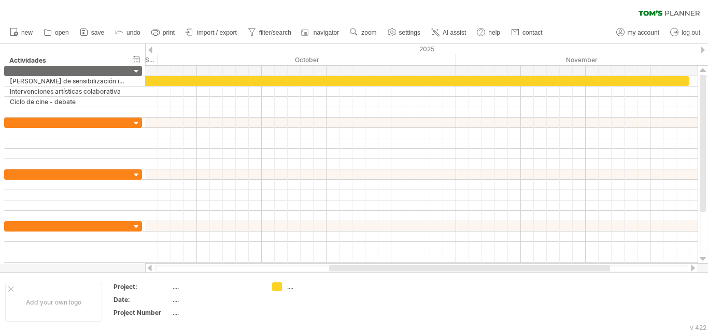
click at [703, 52] on div at bounding box center [703, 50] width 4 height 7
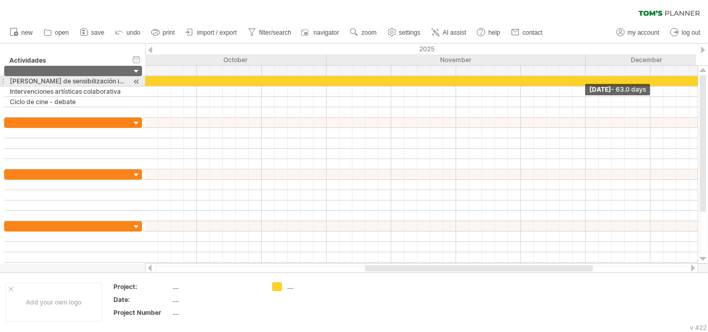
drag, startPoint x: 562, startPoint y: 82, endPoint x: 708, endPoint y: 78, distance: 146.3
click at [708, 78] on div "Trying to reach [DOMAIN_NAME] Connected again... 0% clear filter new" at bounding box center [354, 166] width 708 height 332
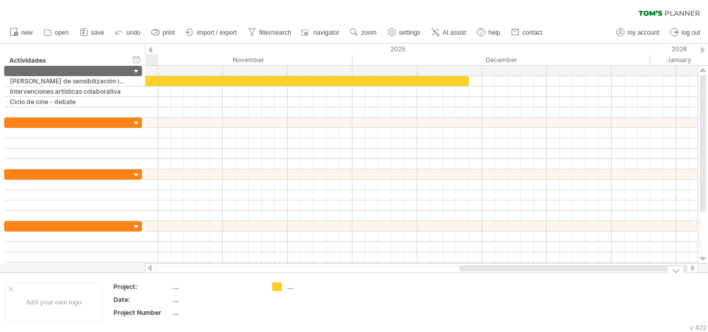
drag, startPoint x: 528, startPoint y: 268, endPoint x: 623, endPoint y: 277, distance: 94.8
click at [623, 277] on div "Trying to reach [DOMAIN_NAME] Connected again... 0% clear filter new" at bounding box center [354, 166] width 708 height 332
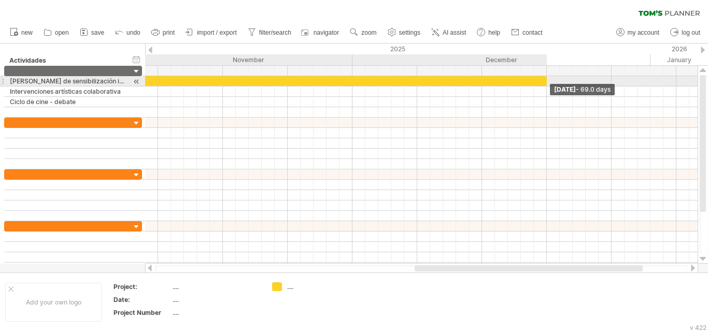
drag, startPoint x: 468, startPoint y: 83, endPoint x: 546, endPoint y: 87, distance: 77.8
click at [546, 87] on div "[DATE] - 69.0 days [DATE] - 2.0 days" at bounding box center [421, 165] width 553 height 198
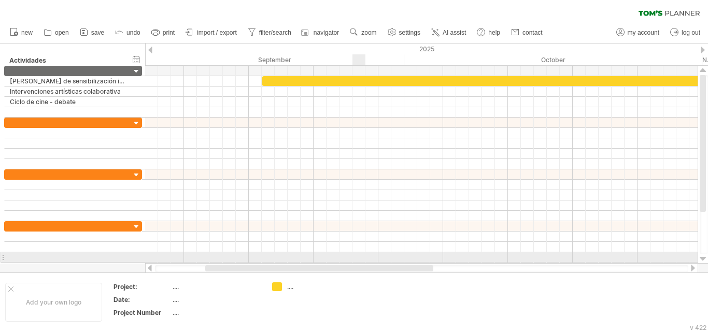
drag, startPoint x: 570, startPoint y: 270, endPoint x: 361, endPoint y: 258, distance: 209.9
click at [361, 258] on div "Trying to reach [DOMAIN_NAME] Connected again... 0% clear filter new" at bounding box center [354, 166] width 708 height 332
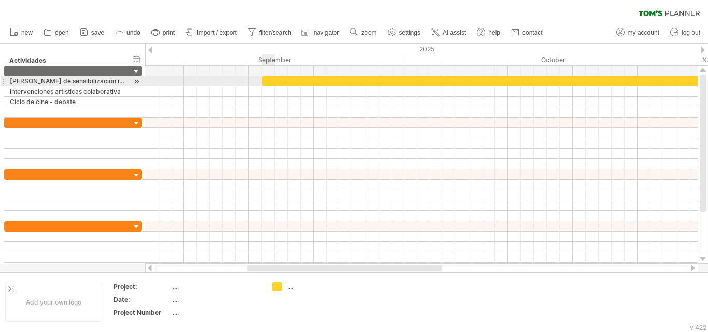
click at [264, 81] on div at bounding box center [709, 81] width 895 height 10
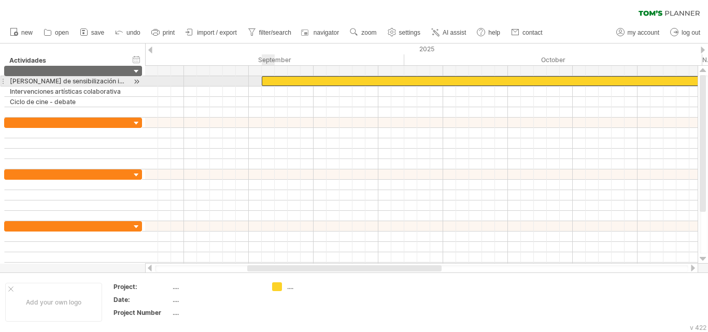
scroll to position [0, 0]
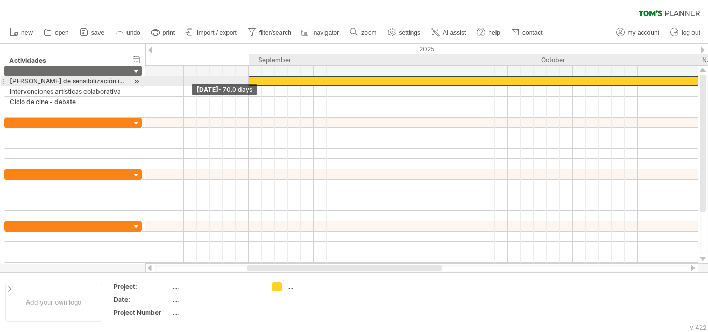
drag, startPoint x: 263, startPoint y: 81, endPoint x: 250, endPoint y: 82, distance: 13.0
click at [250, 82] on span at bounding box center [249, 81] width 4 height 10
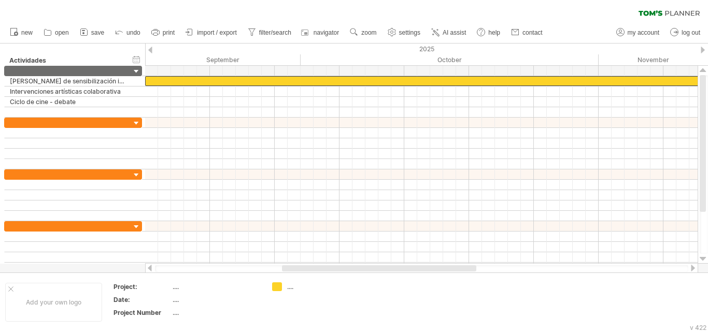
drag, startPoint x: 426, startPoint y: 270, endPoint x: 461, endPoint y: 265, distance: 35.1
click at [461, 265] on div at bounding box center [421, 268] width 553 height 10
click at [151, 50] on div at bounding box center [150, 50] width 4 height 7
drag, startPoint x: 305, startPoint y: 269, endPoint x: 350, endPoint y: 268, distance: 44.6
click at [350, 268] on div at bounding box center [397, 269] width 215 height 6
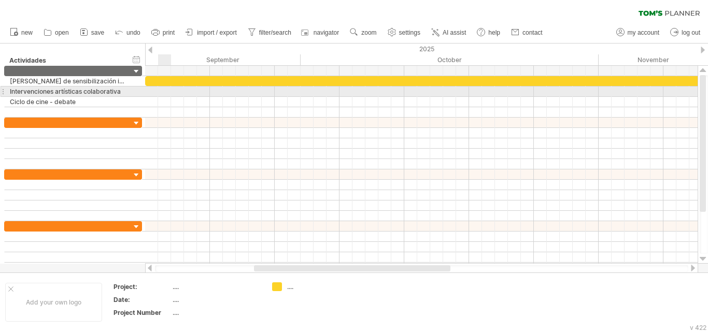
click at [158, 94] on div at bounding box center [421, 92] width 553 height 10
